Goal: Information Seeking & Learning: Find specific page/section

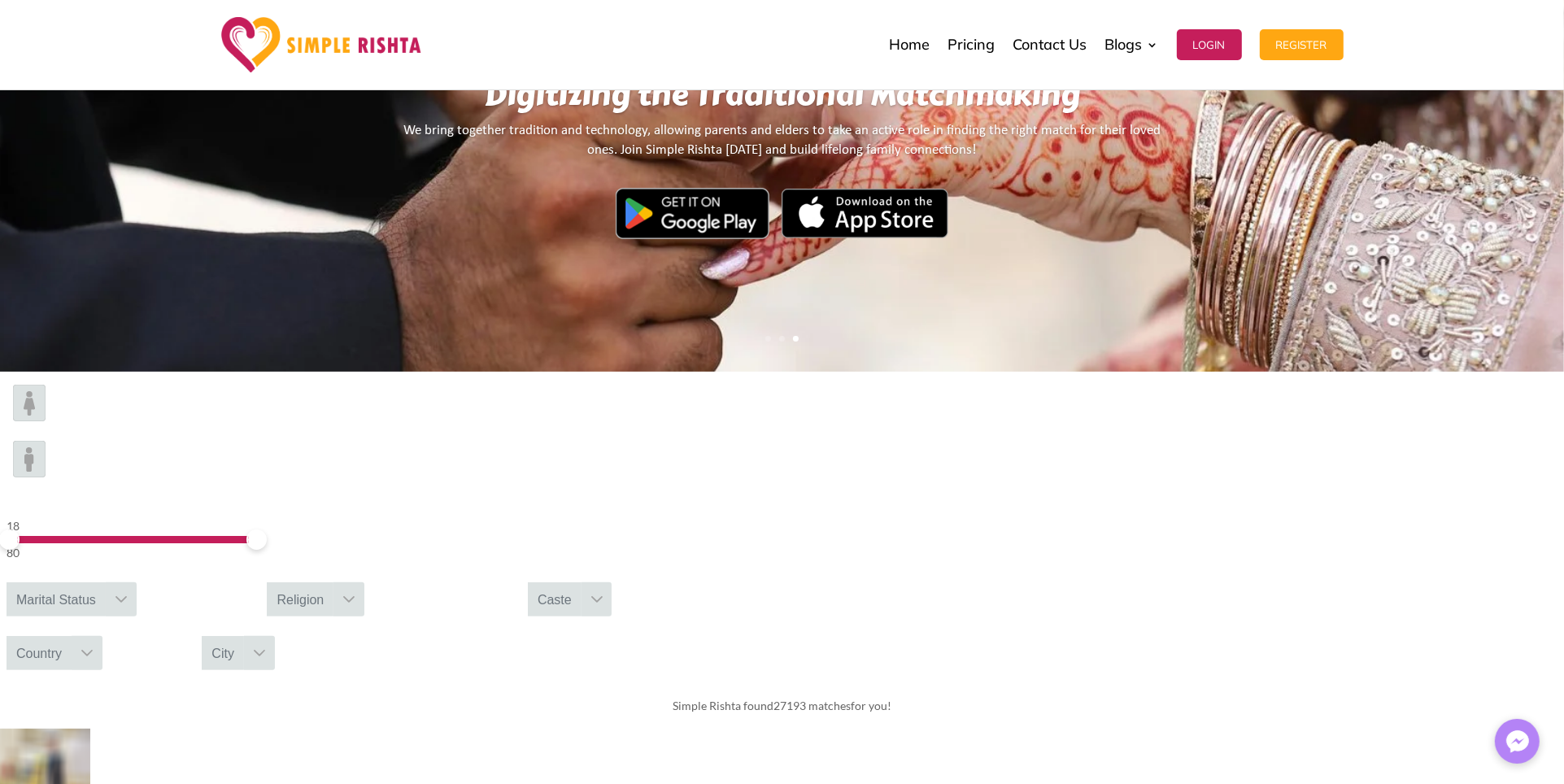
click at [244, 636] on div "City" at bounding box center [223, 653] width 43 height 34
click at [1163, 683] on div "Simple Rishta found 27193 matches for you!" at bounding box center [782, 705] width 1564 height 45
click at [72, 636] on div "Country" at bounding box center [39, 653] width 65 height 34
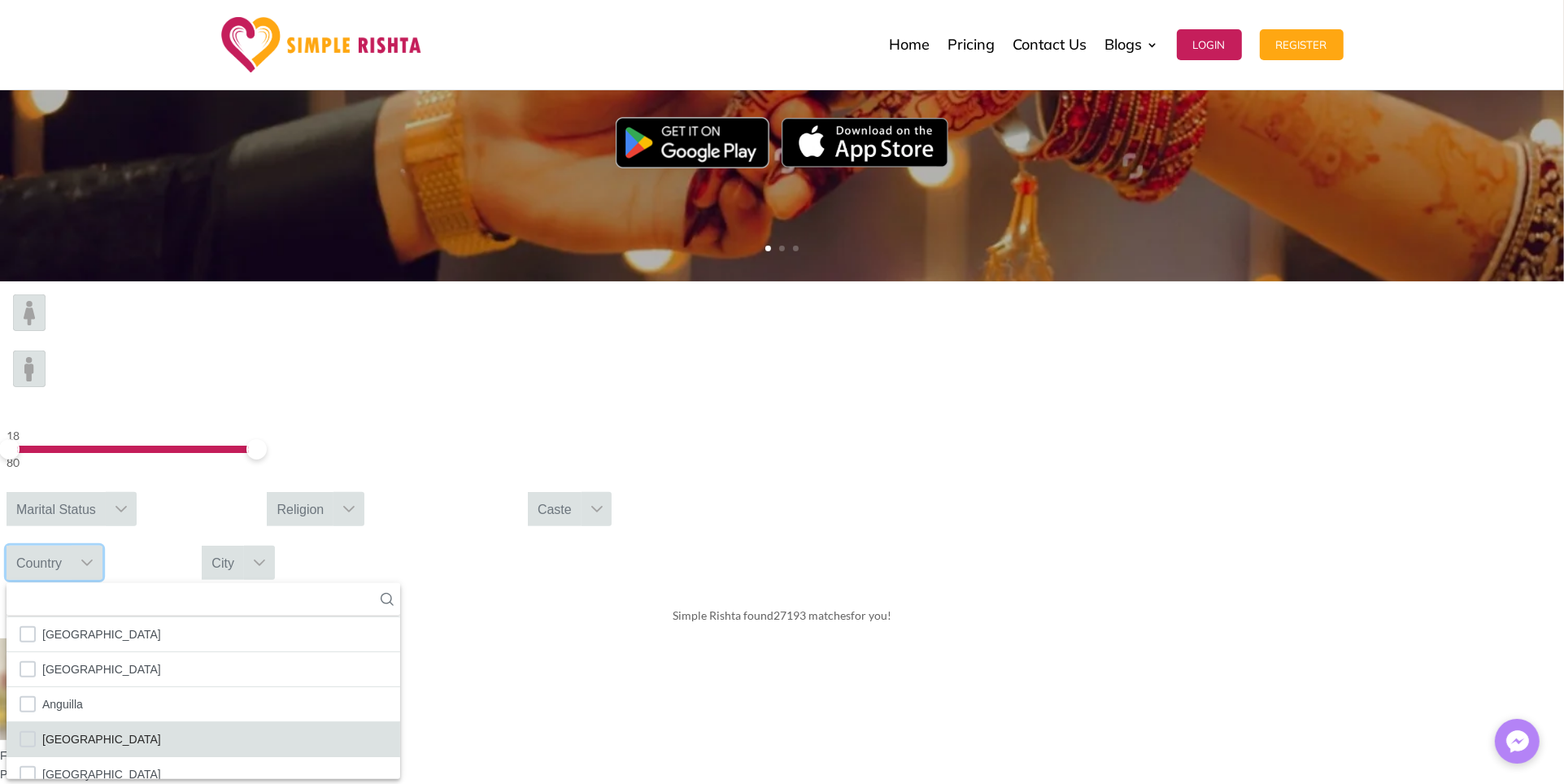
scroll to position [193, 0]
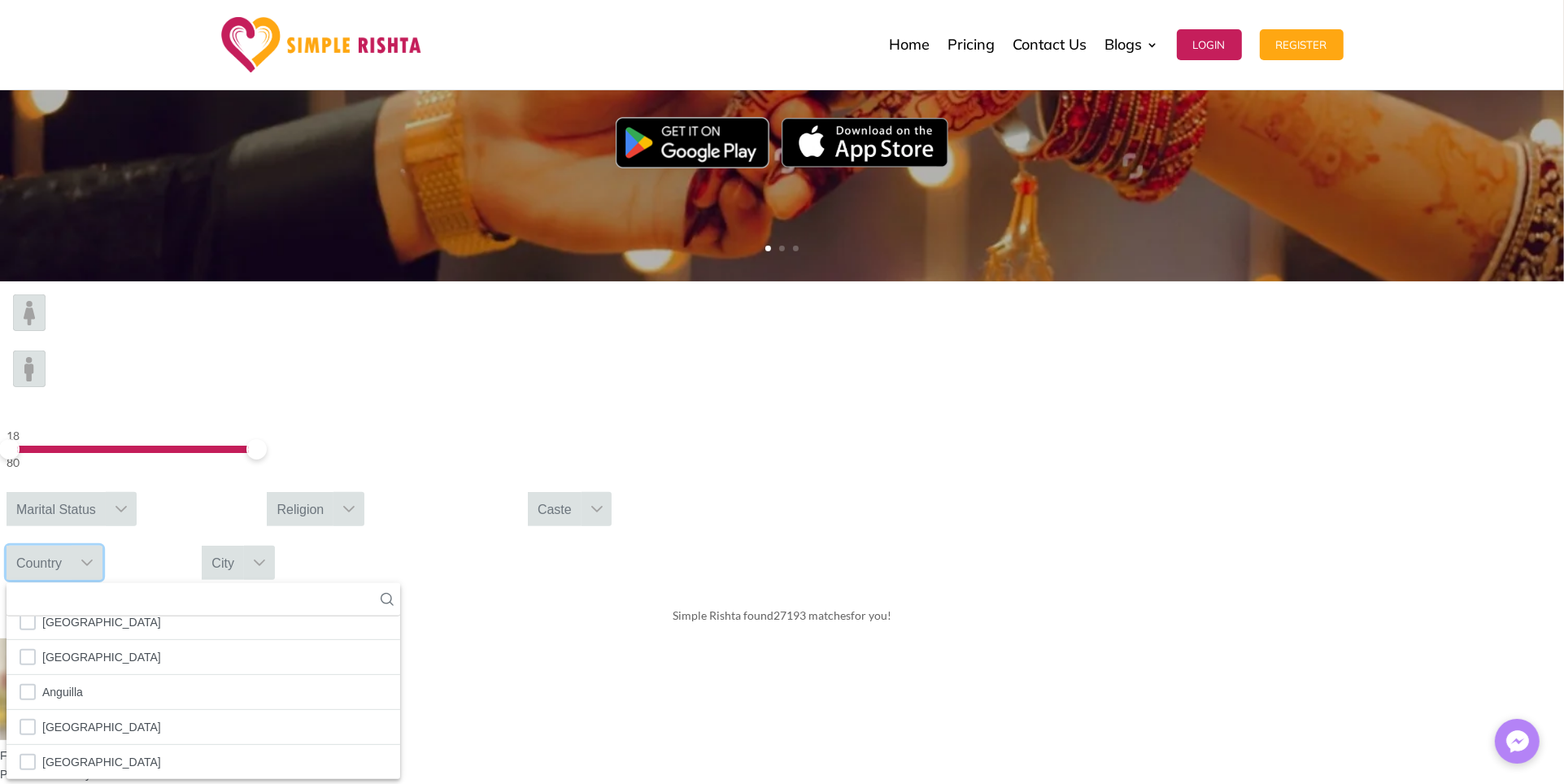
click at [244, 546] on div "City" at bounding box center [223, 563] width 43 height 34
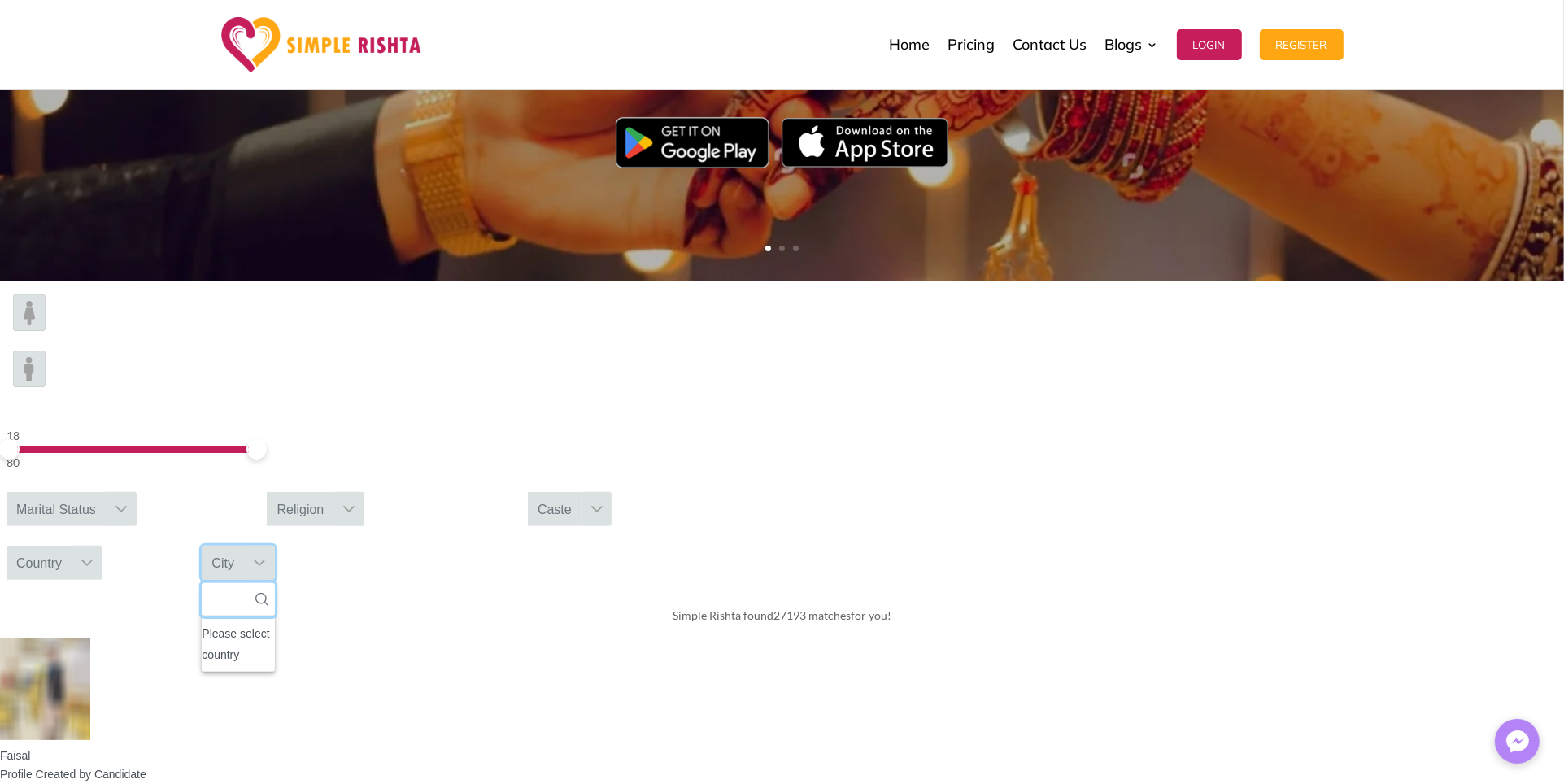
click at [274, 583] on input "text" at bounding box center [237, 600] width 73 height 33
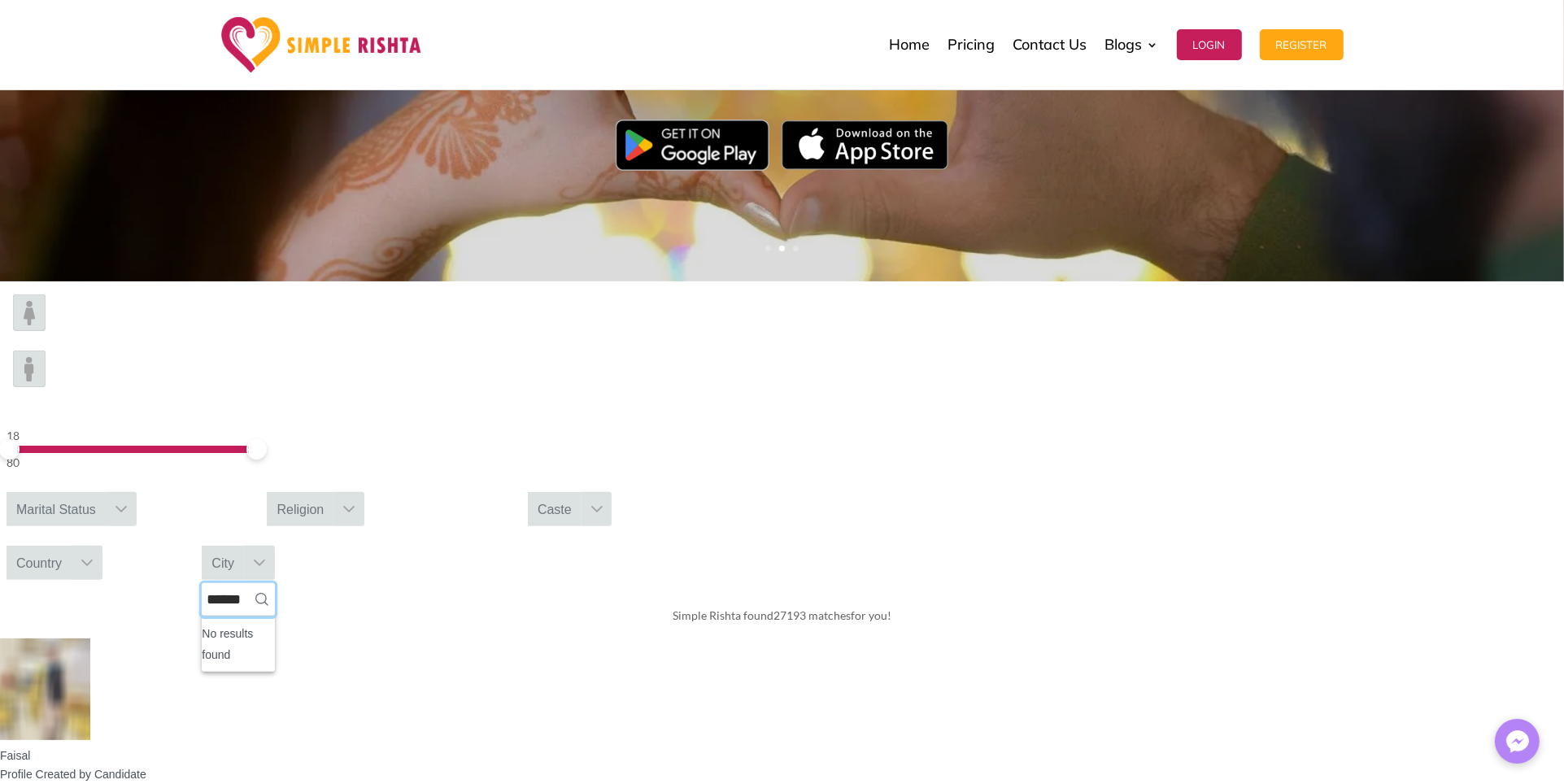
type input "******"
click at [72, 546] on div "Country" at bounding box center [39, 563] width 65 height 34
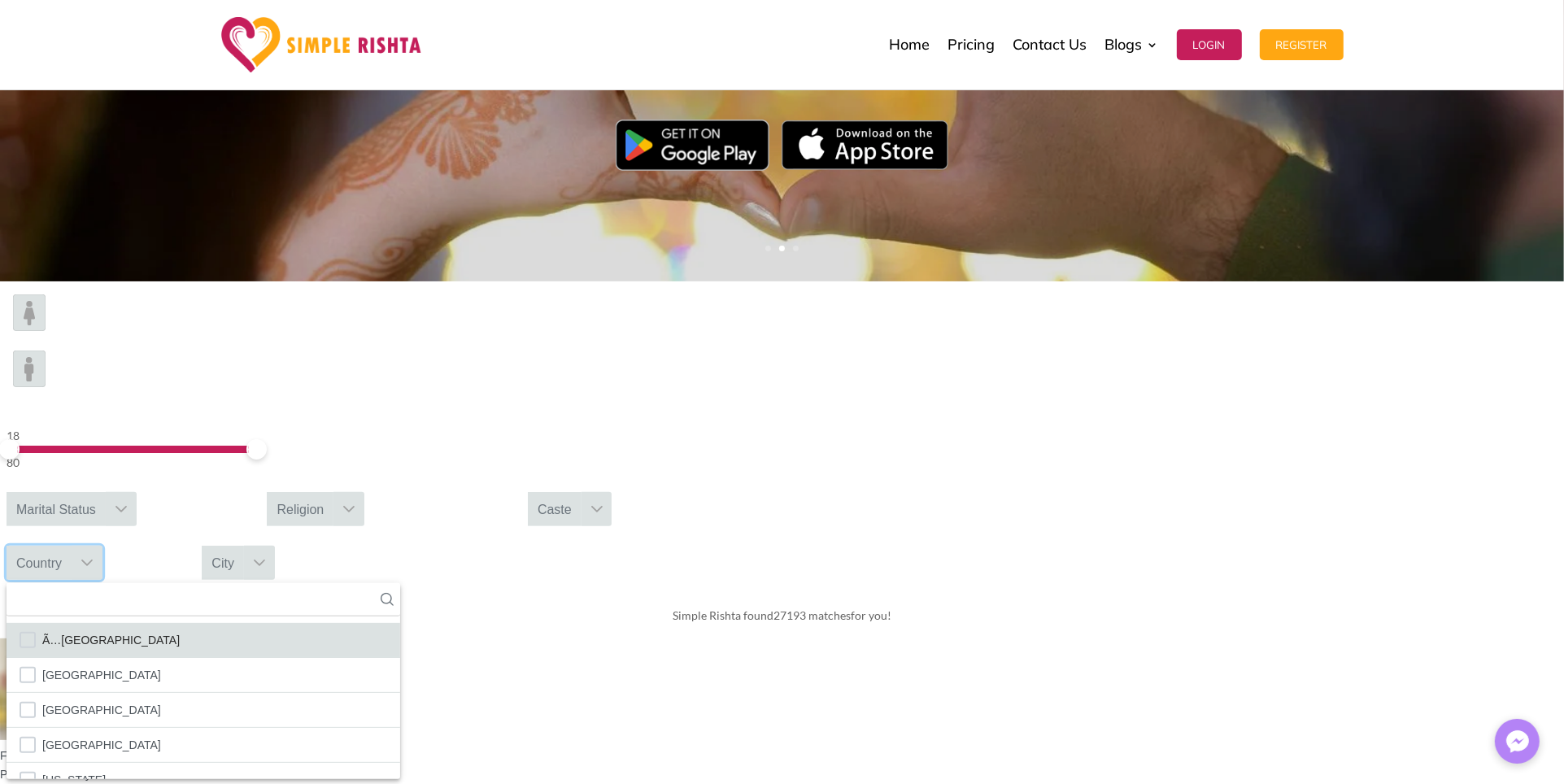
click at [179, 629] on span "Ã…[GEOGRAPHIC_DATA]" at bounding box center [111, 640] width 138 height 21
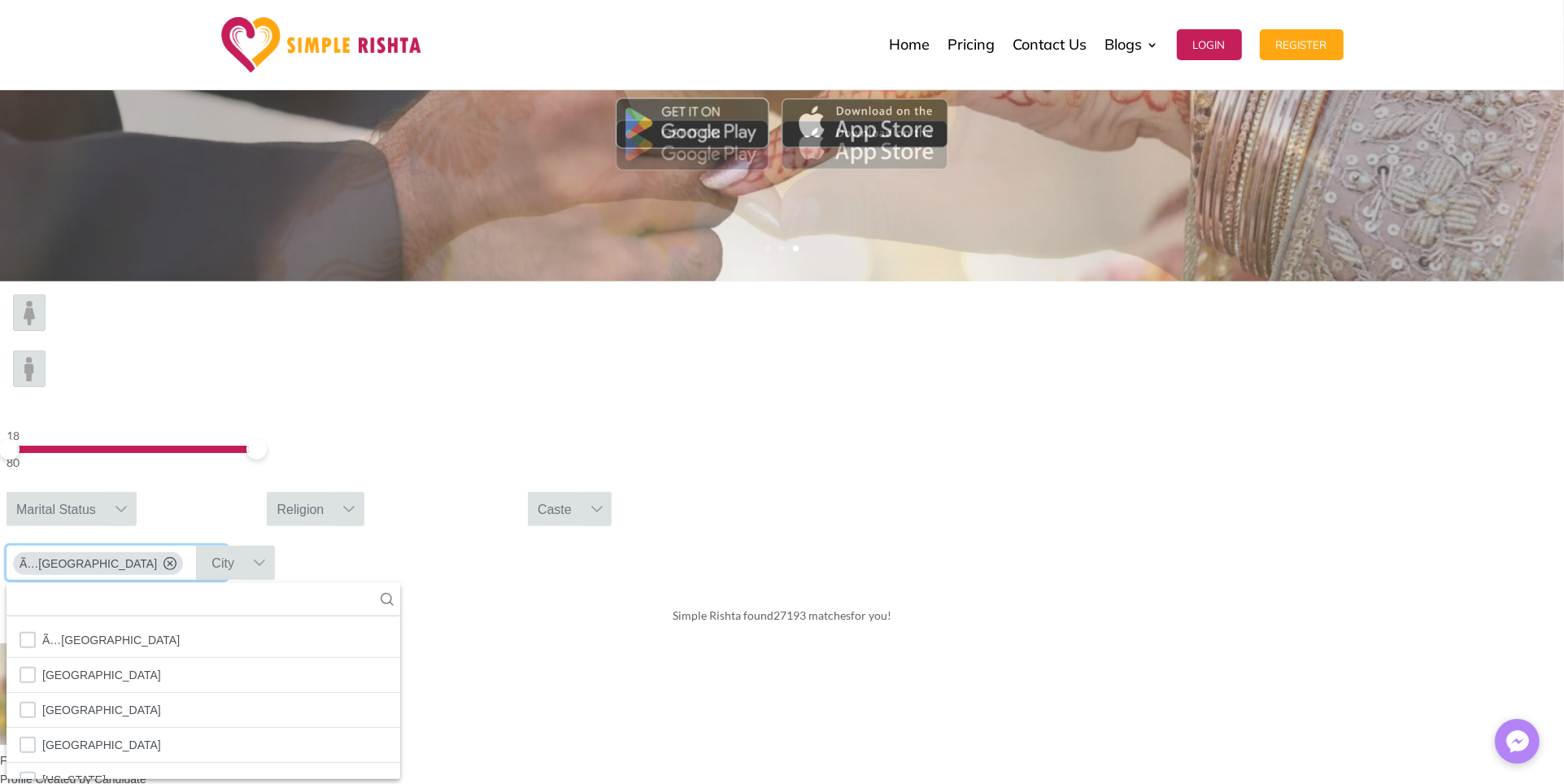
click at [244, 546] on div "City" at bounding box center [223, 563] width 43 height 34
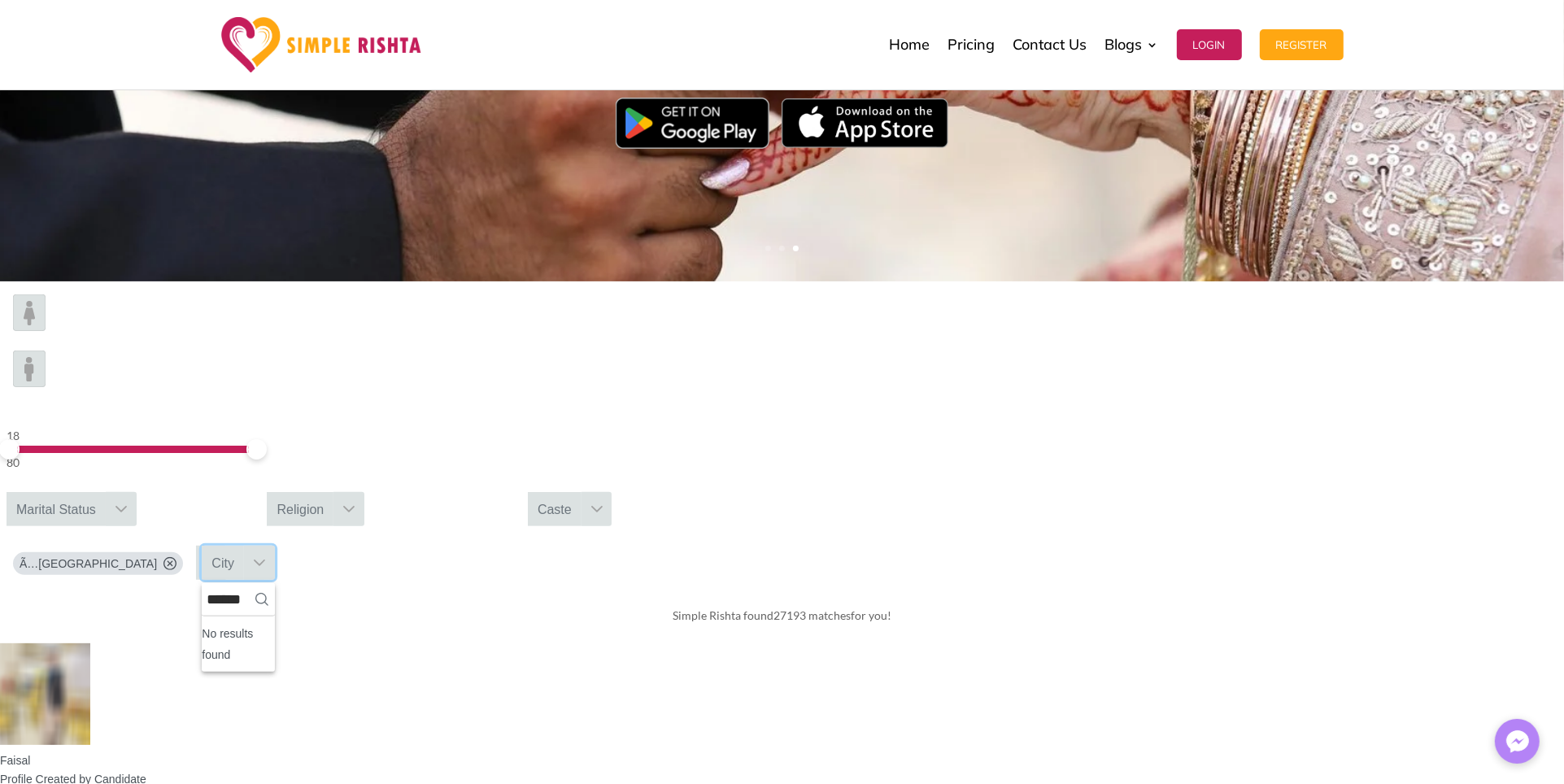
click at [1184, 593] on div "Simple Rishta found 27193 matches for you!" at bounding box center [782, 617] width 1564 height 50
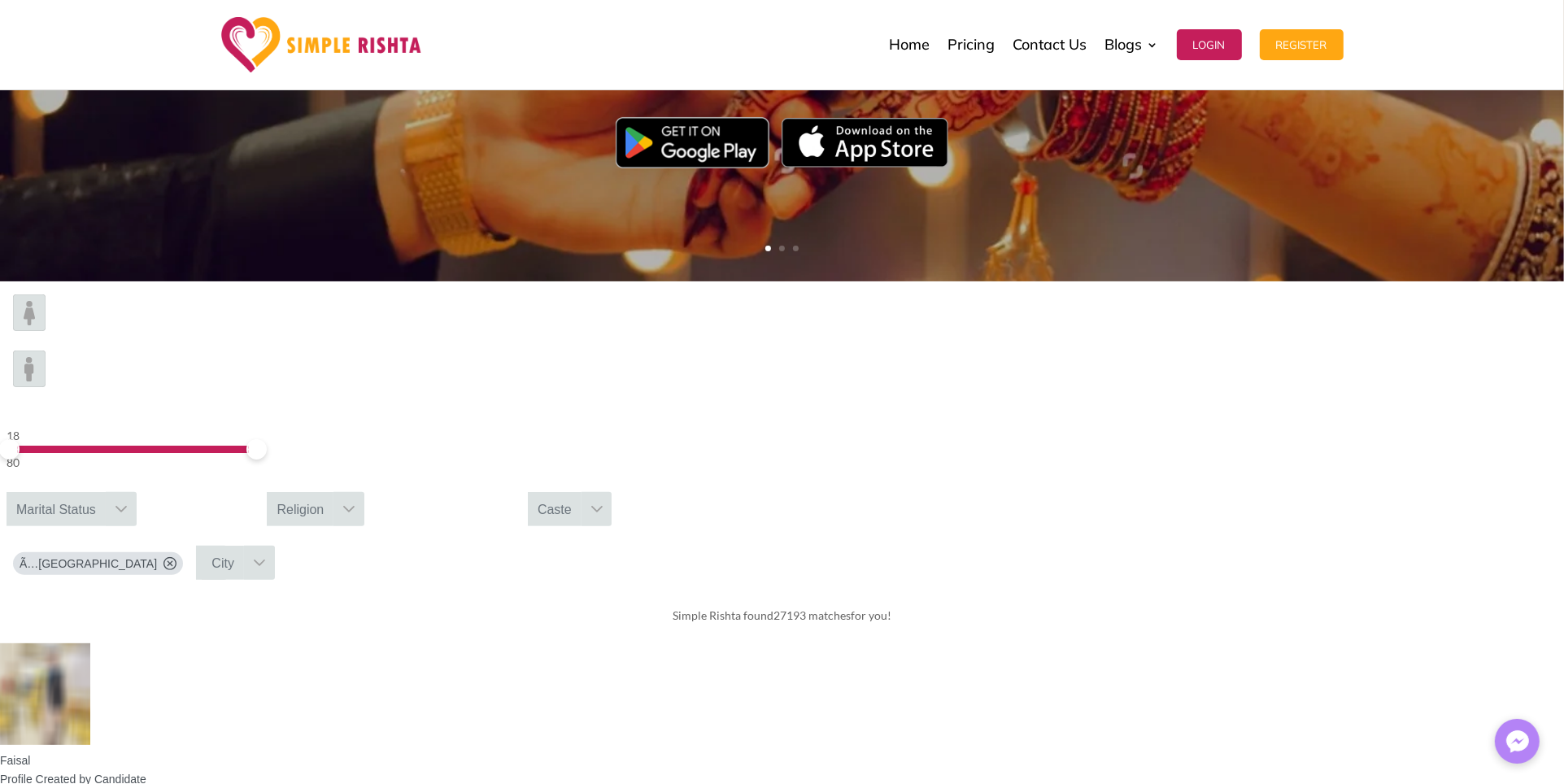
click at [183, 553] on div "Ã…[GEOGRAPHIC_DATA]" at bounding box center [97, 564] width 170 height 23
click at [177, 557] on icon at bounding box center [169, 563] width 13 height 13
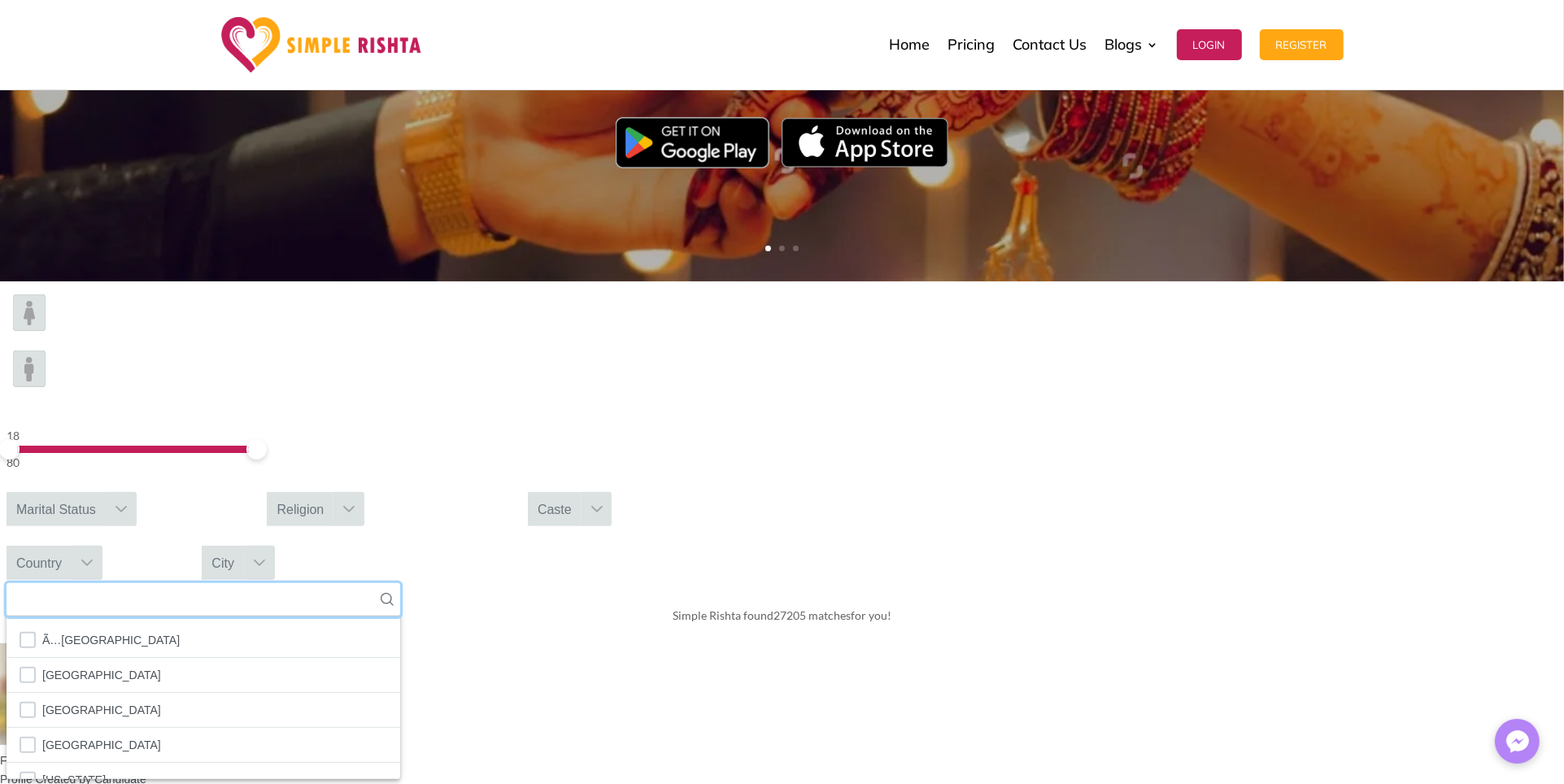
click at [401, 583] on input "text" at bounding box center [203, 600] width 394 height 33
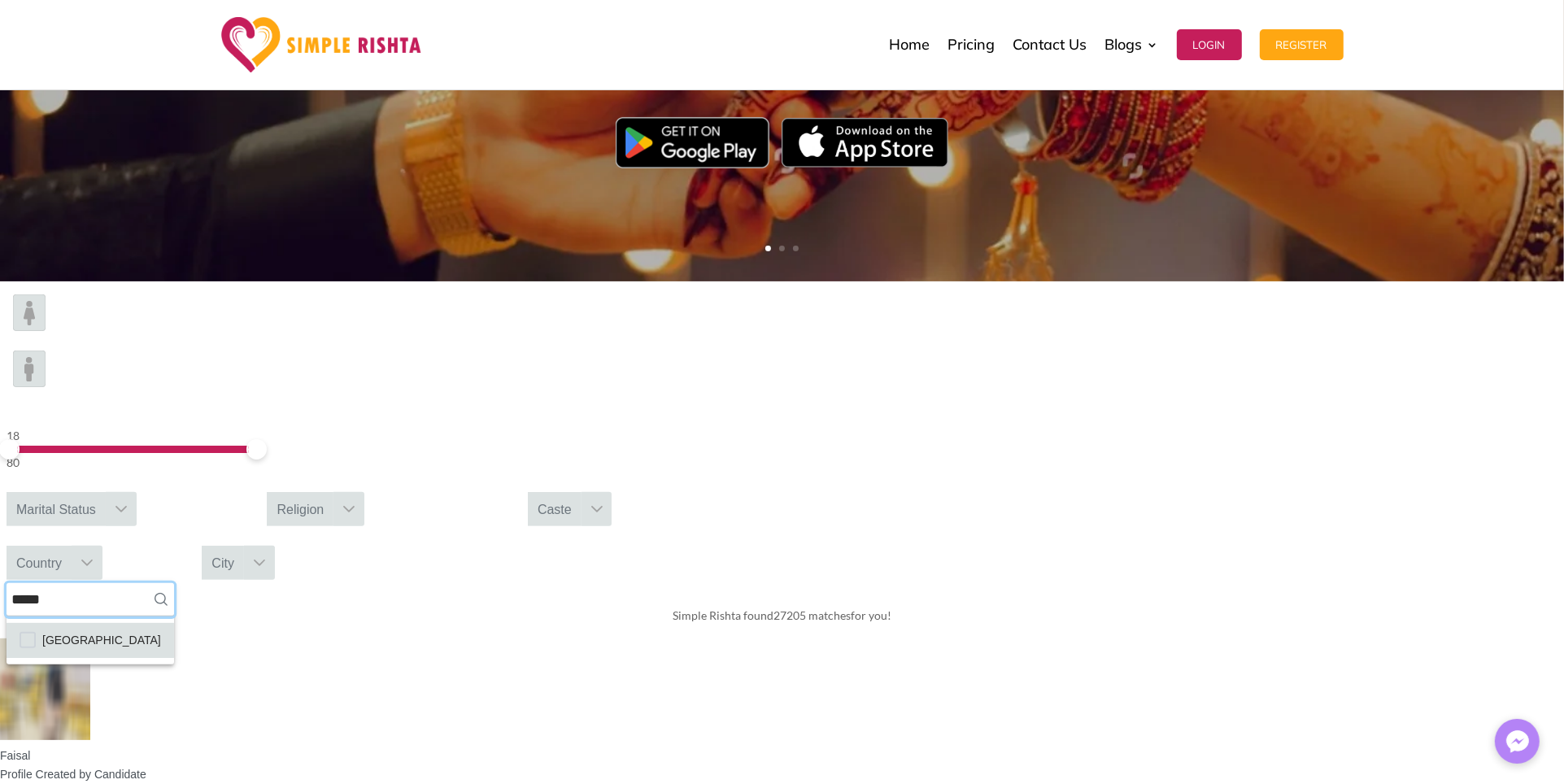
type input "*****"
click at [161, 629] on span "[GEOGRAPHIC_DATA]" at bounding box center [102, 640] width 119 height 21
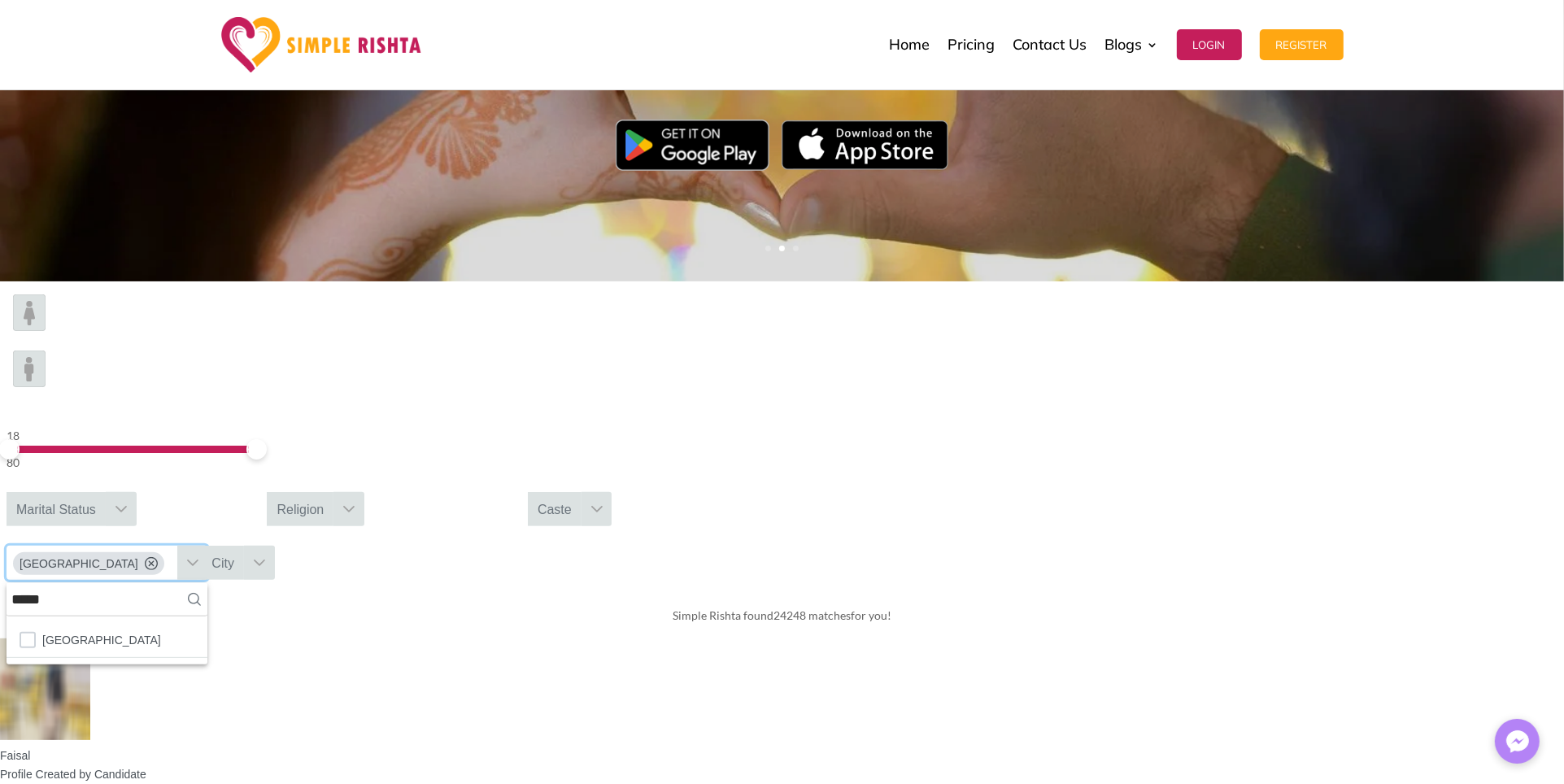
click at [244, 546] on div "City" at bounding box center [223, 563] width 43 height 34
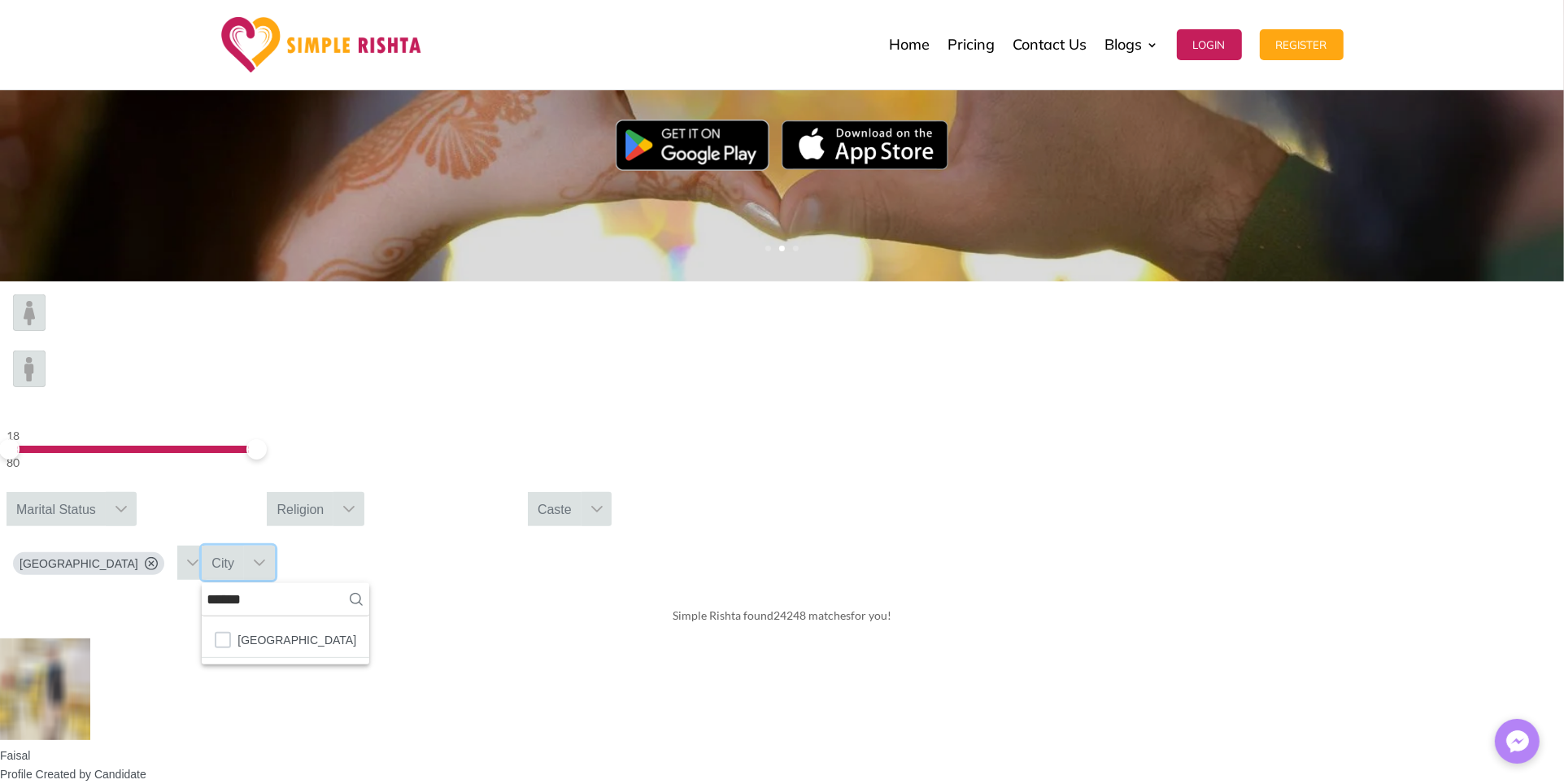
click at [1211, 593] on div "Simple Rishta found 24248 matches for you!" at bounding box center [782, 615] width 1564 height 45
click at [582, 492] on div "Caste" at bounding box center [554, 509] width 54 height 34
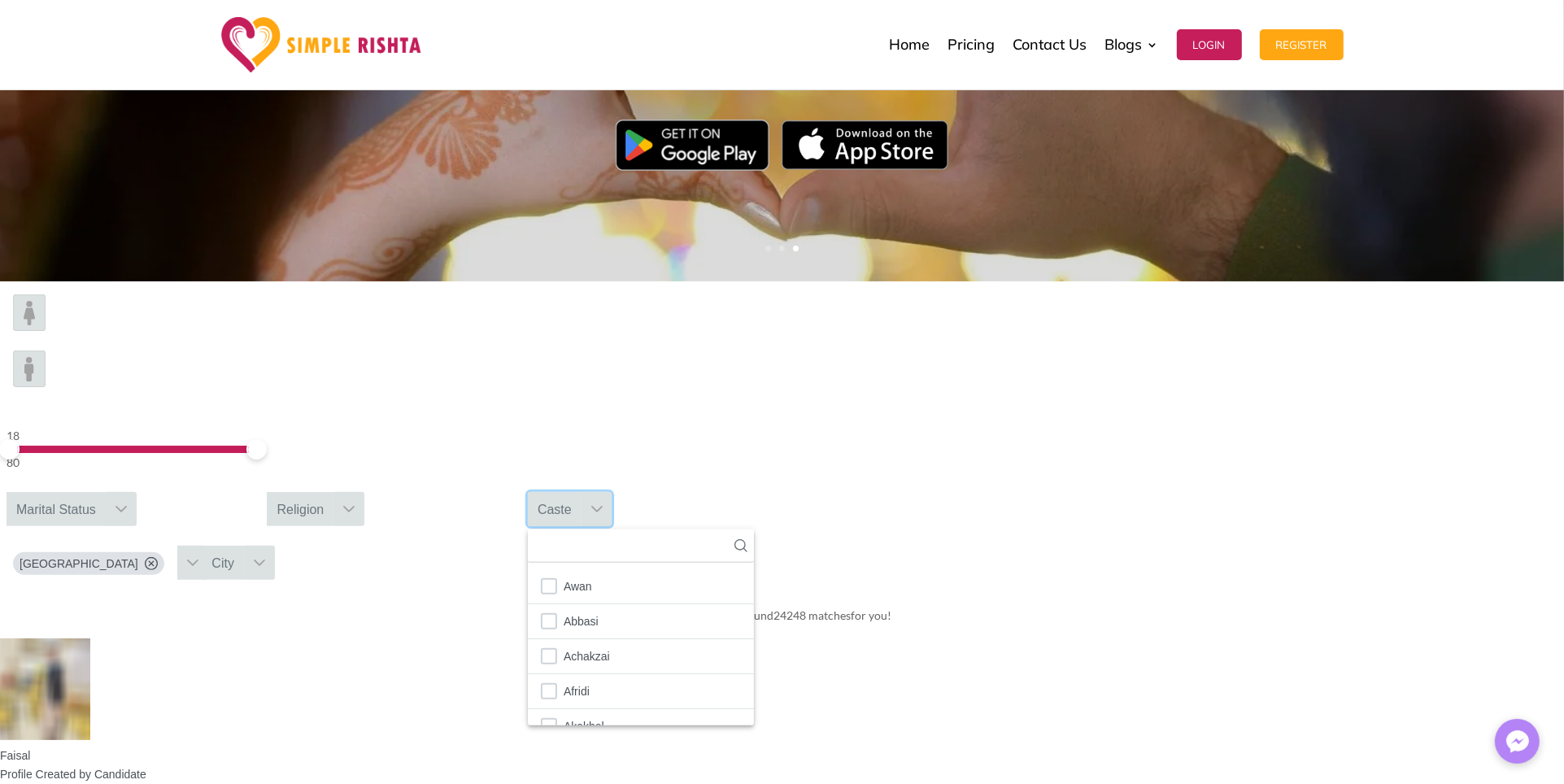
scroll to position [17, 3]
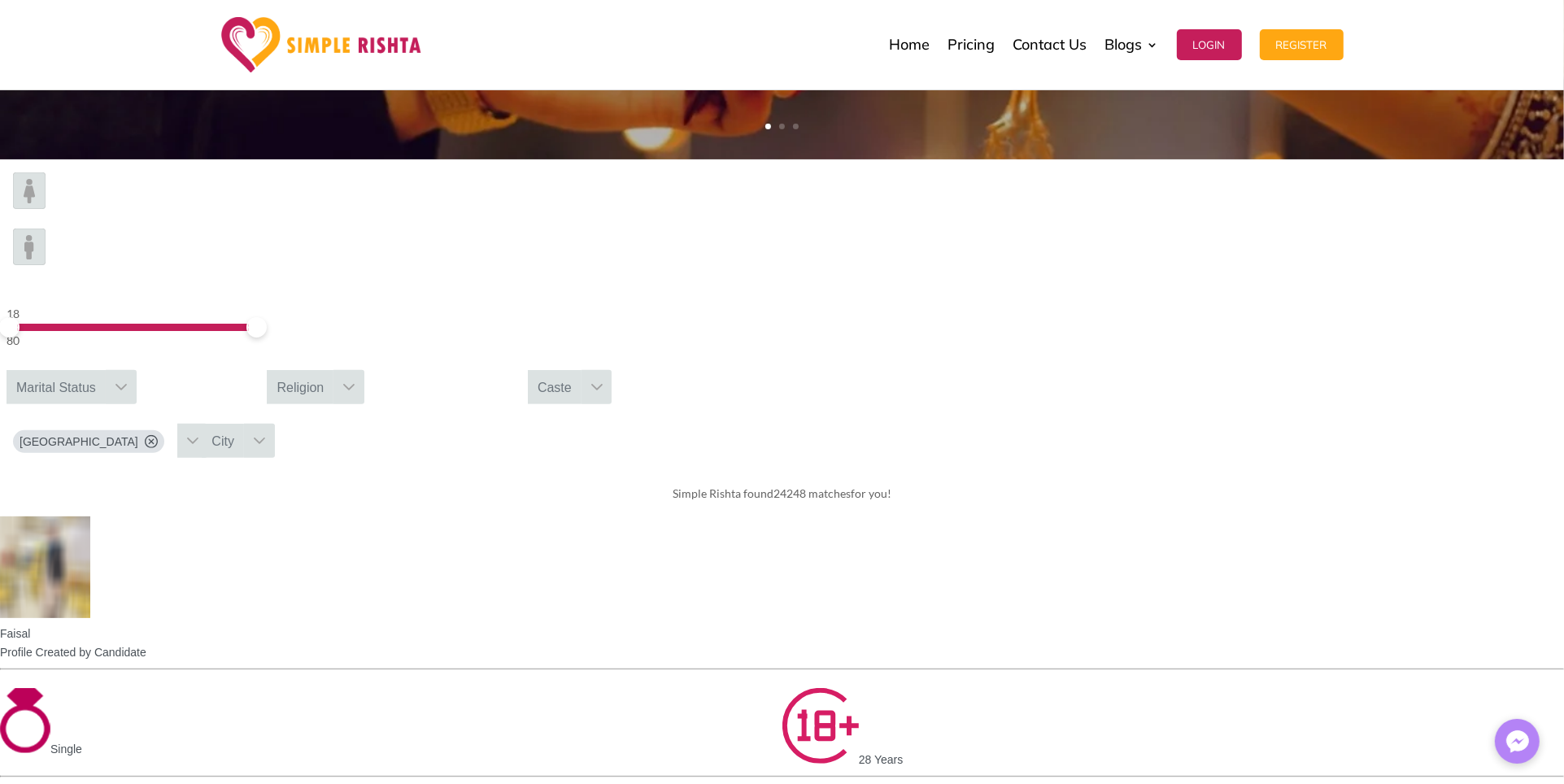
scroll to position [451, 0]
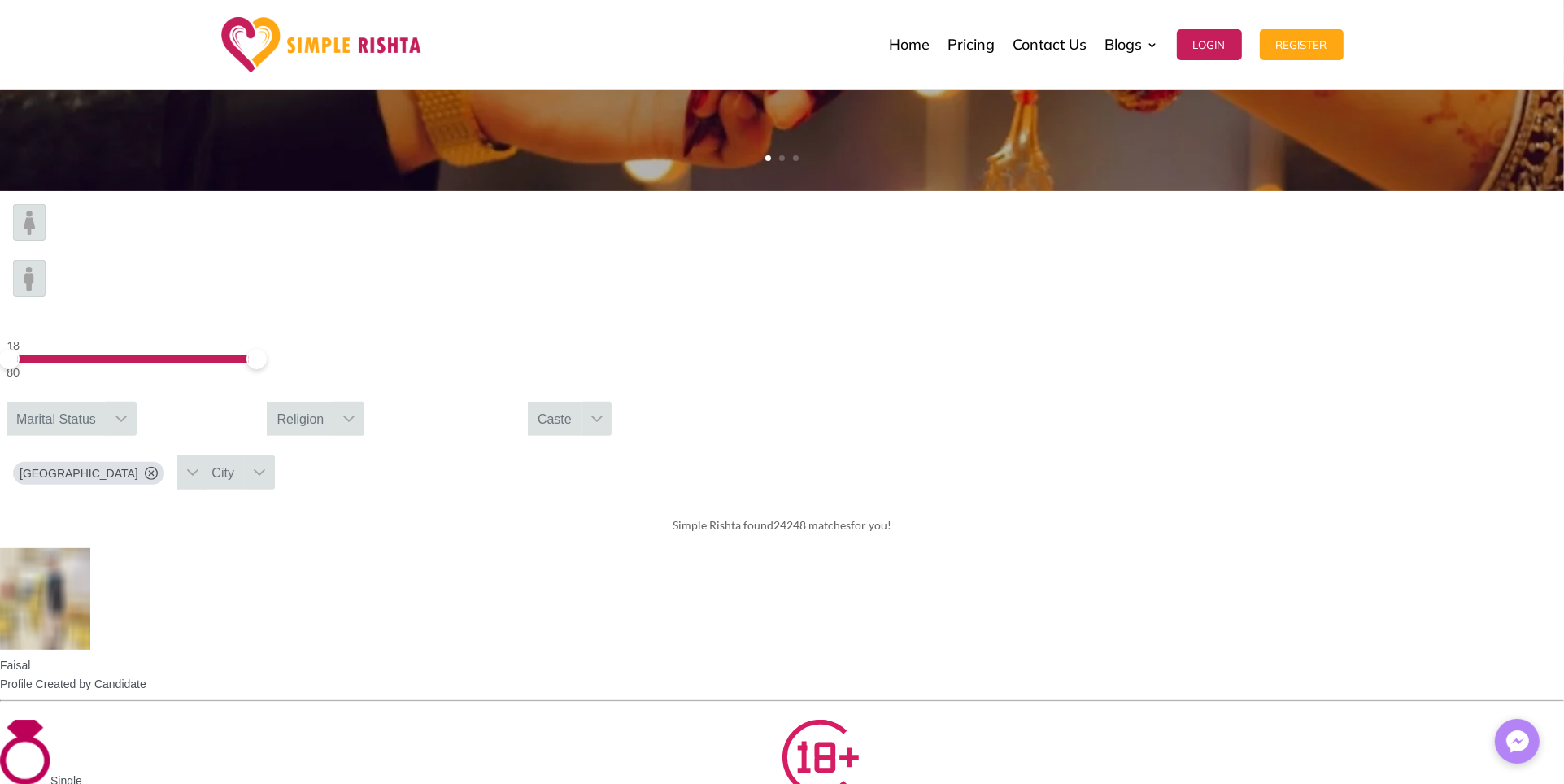
click at [333, 401] on div "Religion" at bounding box center [300, 418] width 67 height 34
click at [106, 401] on div "Marital Status" at bounding box center [56, 418] width 99 height 34
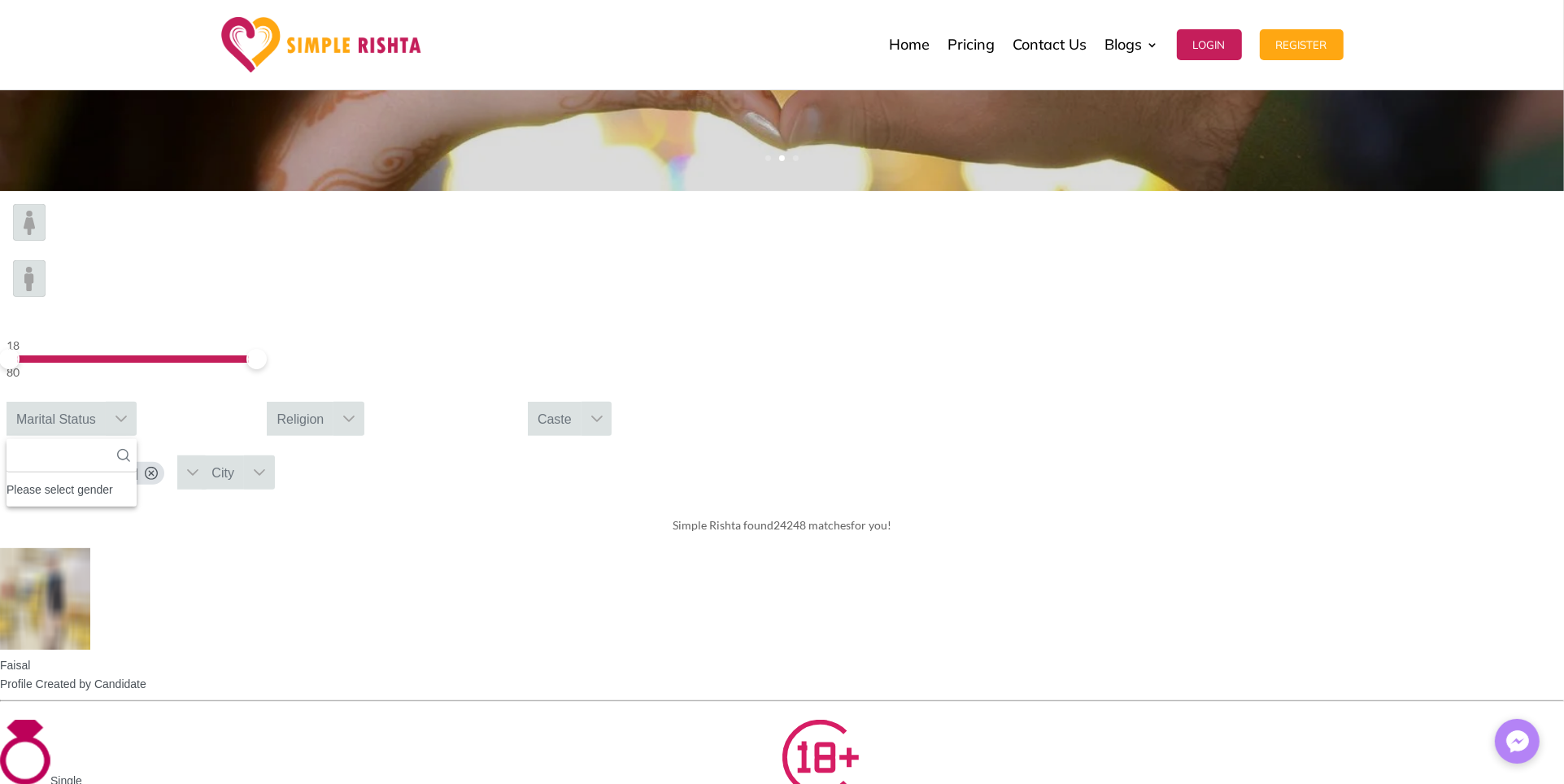
click at [45, 262] on img at bounding box center [29, 278] width 32 height 37
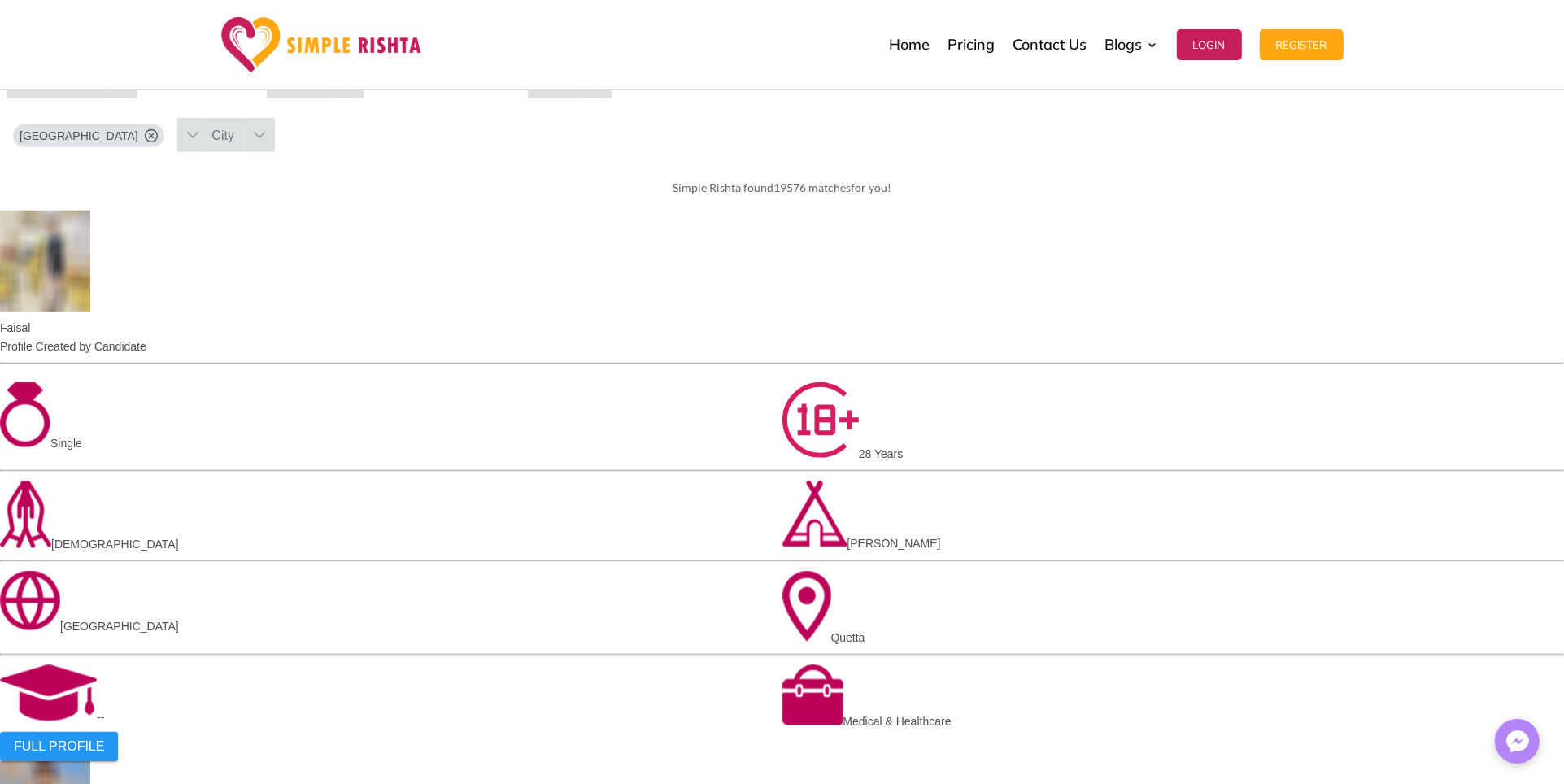
scroll to position [813, 0]
